Goal: Task Accomplishment & Management: Manage account settings

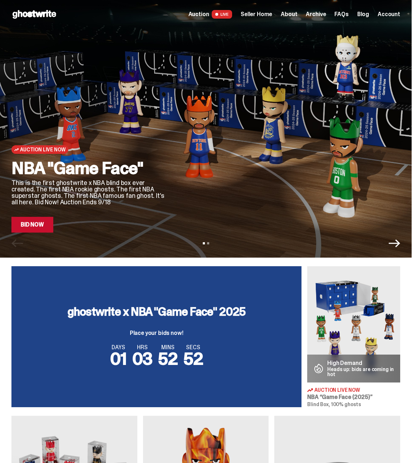
click at [400, 242] on icon "Next" at bounding box center [394, 242] width 11 height 11
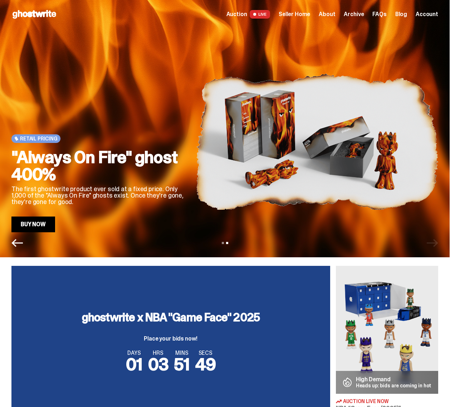
click at [50, 28] on div "Open main menu Home Auction LIVE Seller Home About Archive FAQs Blog Account" at bounding box center [224, 14] width 449 height 29
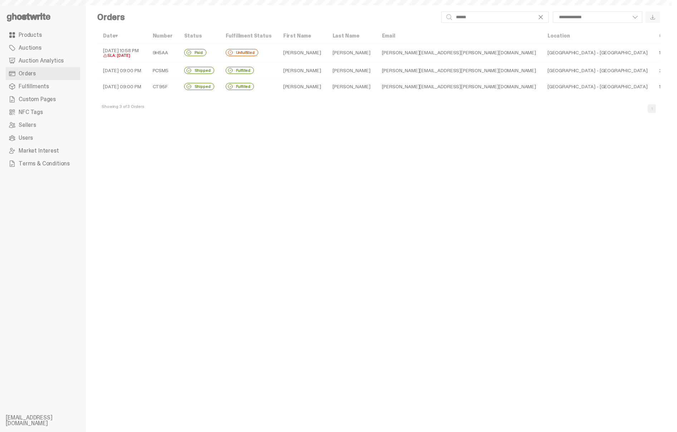
click at [302, 95] on div "Showing 3 of 3 Orders 1" at bounding box center [378, 105] width 563 height 23
select select
